Goal: Information Seeking & Learning: Learn about a topic

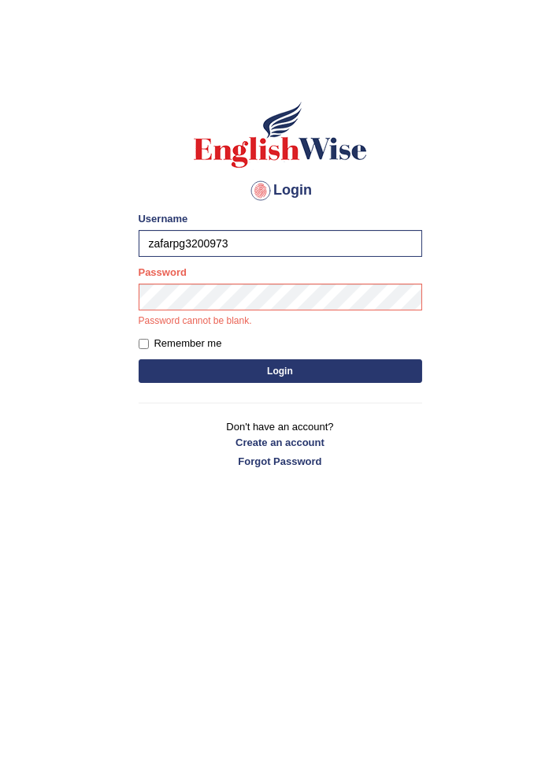
click at [139, 359] on button "Login" at bounding box center [280, 371] width 283 height 24
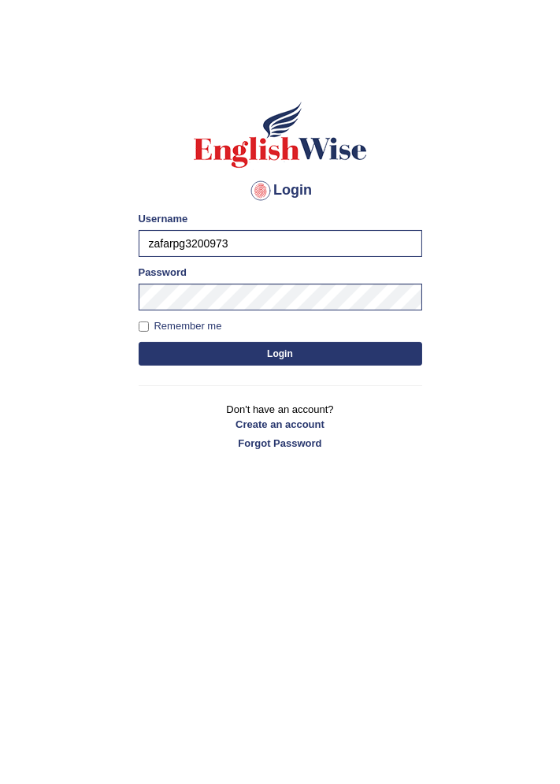
click at [220, 357] on button "Login" at bounding box center [280, 354] width 283 height 24
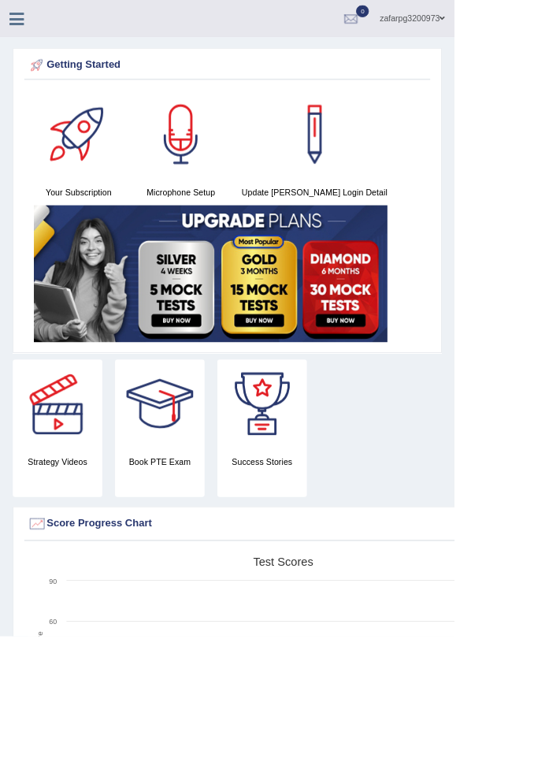
click at [24, 29] on icon at bounding box center [21, 23] width 18 height 20
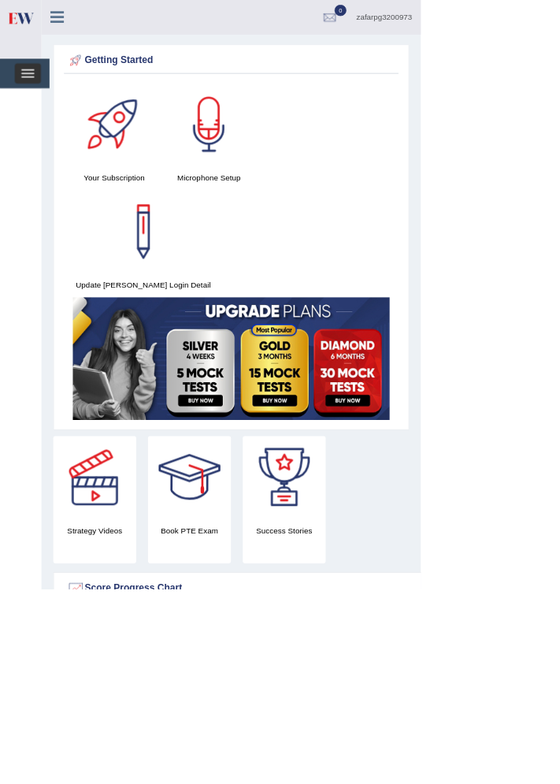
click at [38, 102] on span "button" at bounding box center [36, 103] width 17 height 2
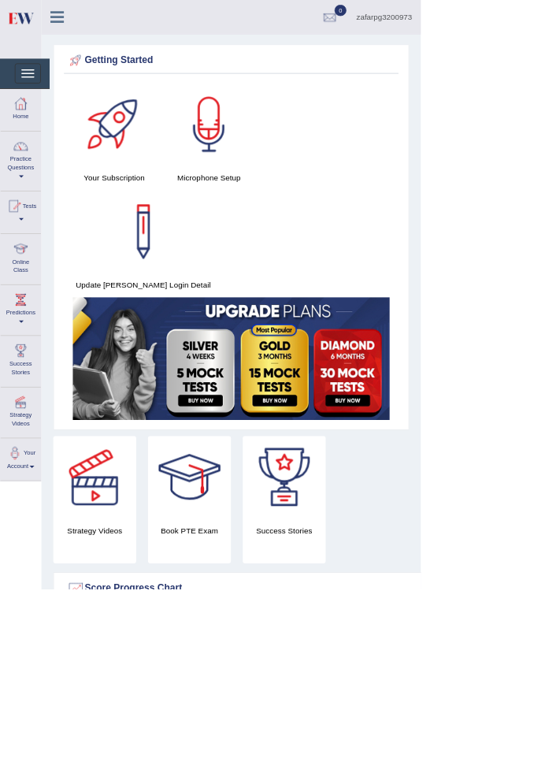
click at [25, 339] on div at bounding box center [28, 331] width 24 height 24
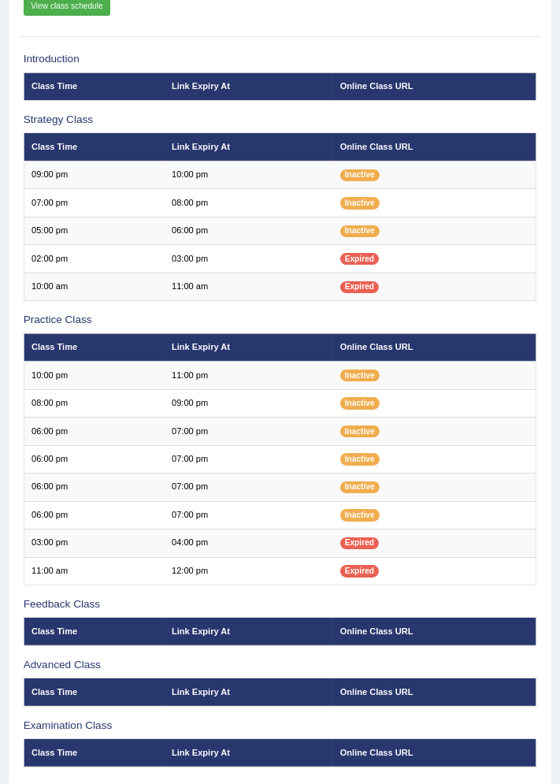
scroll to position [188, 0]
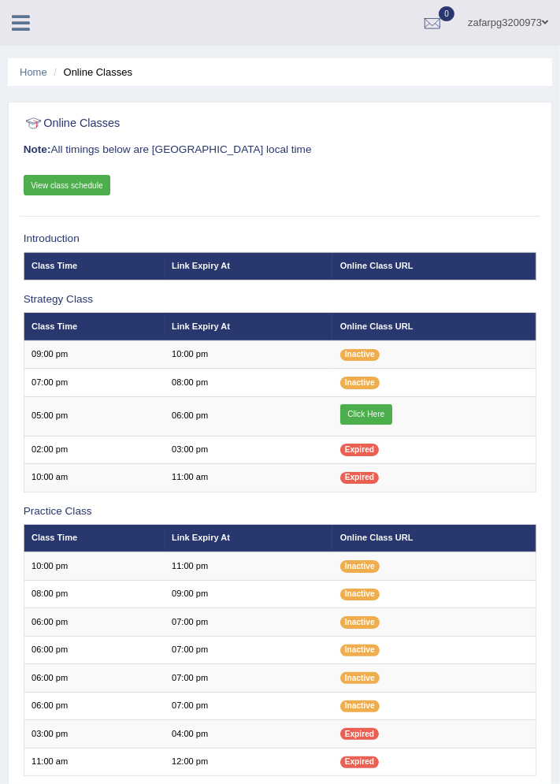
click at [371, 412] on link "Click Here" at bounding box center [366, 414] width 52 height 20
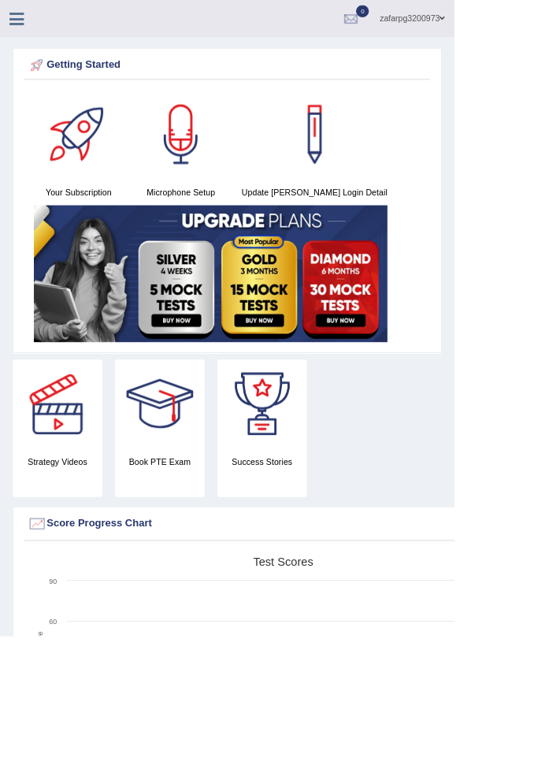
click at [20, 39] on div "zafarpg3200973 Toggle navigation Username: zafarpg3200973 Access Type: Online S…" at bounding box center [280, 23] width 560 height 46
click at [20, 25] on icon at bounding box center [21, 23] width 18 height 20
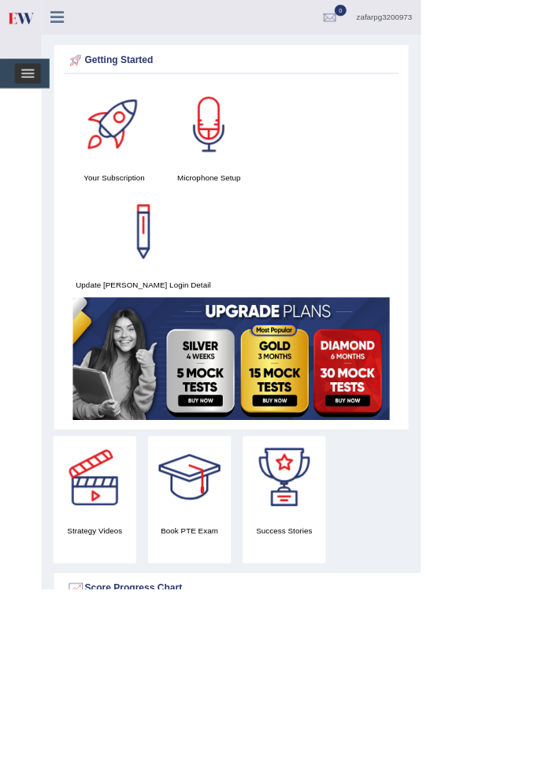
click at [37, 92] on span "button" at bounding box center [36, 93] width 17 height 2
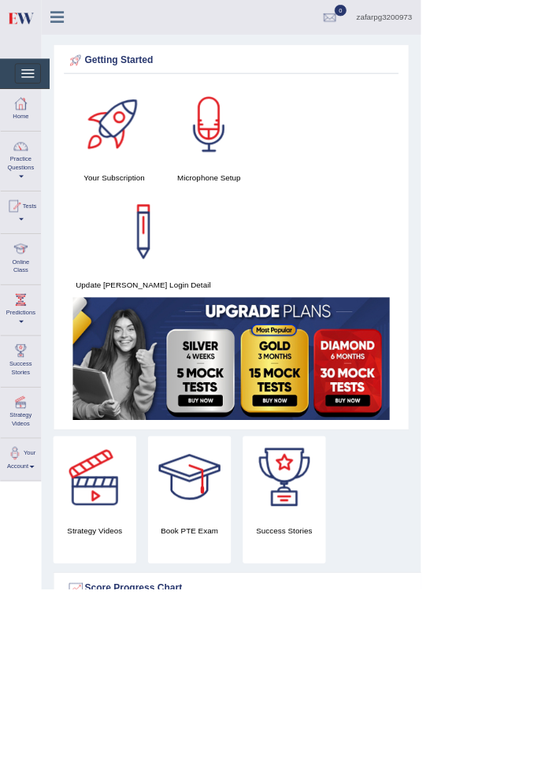
click at [25, 356] on link "Online Class" at bounding box center [28, 342] width 54 height 62
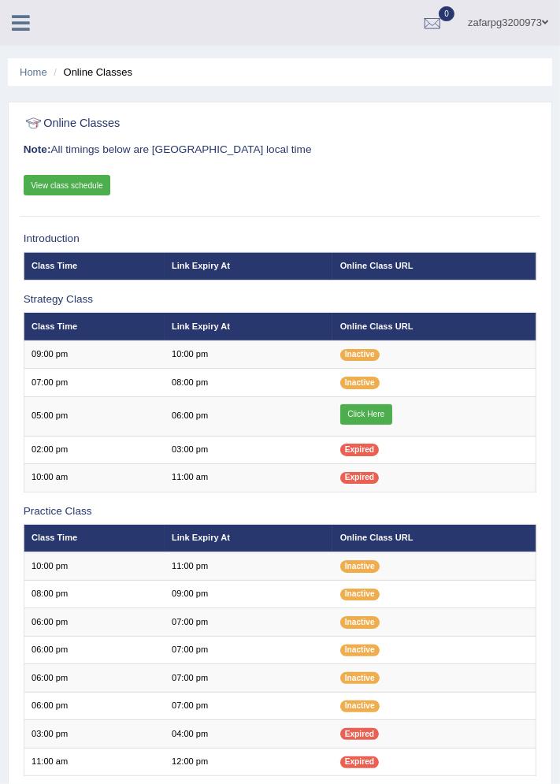
click at [367, 409] on link "Click Here" at bounding box center [366, 414] width 52 height 20
